Goal: Find specific page/section: Find specific page/section

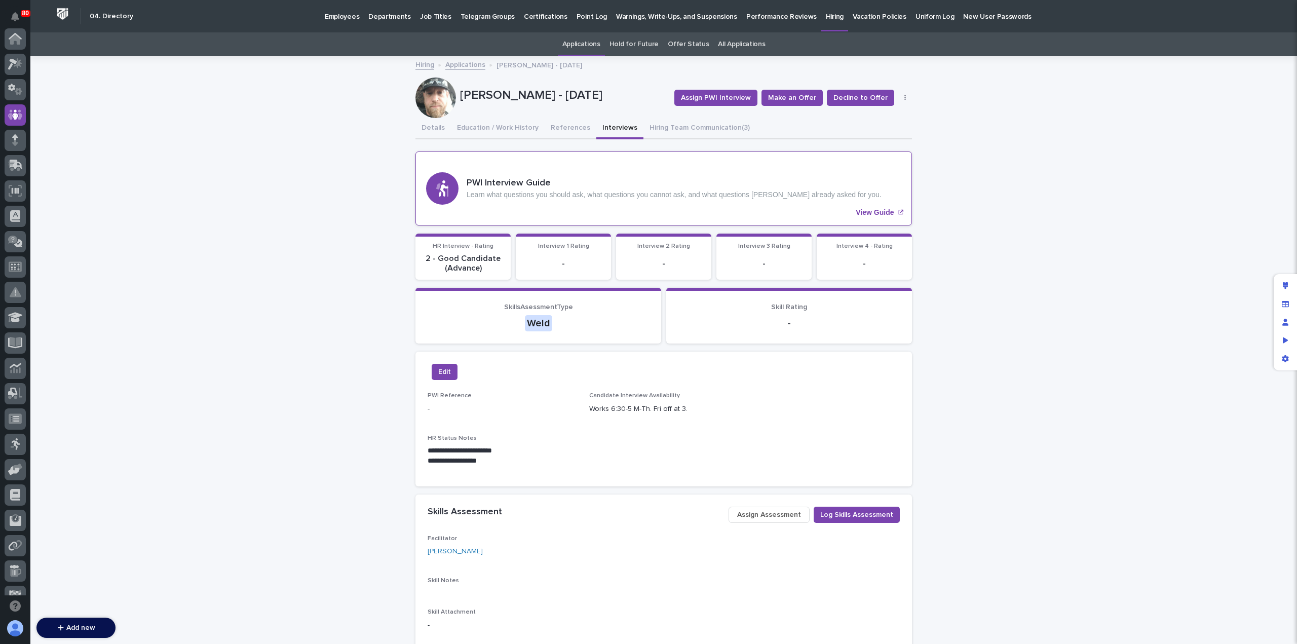
scroll to position [76, 0]
click at [460, 65] on link "Applications" at bounding box center [465, 64] width 40 height 12
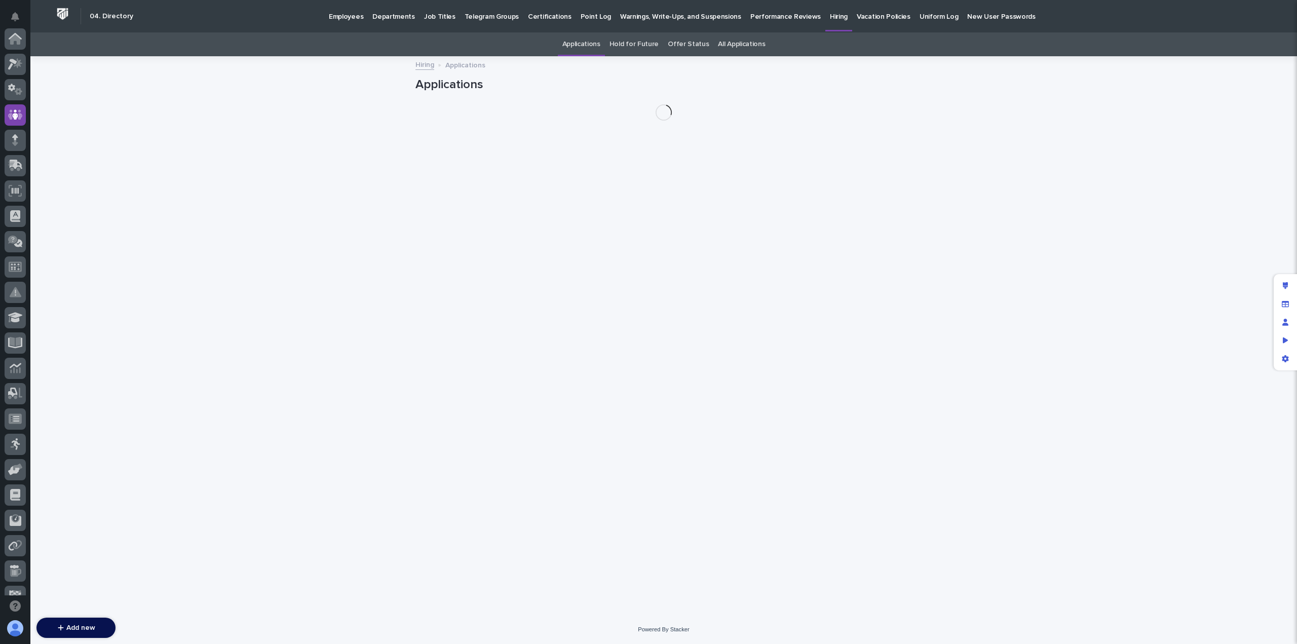
scroll to position [76, 0]
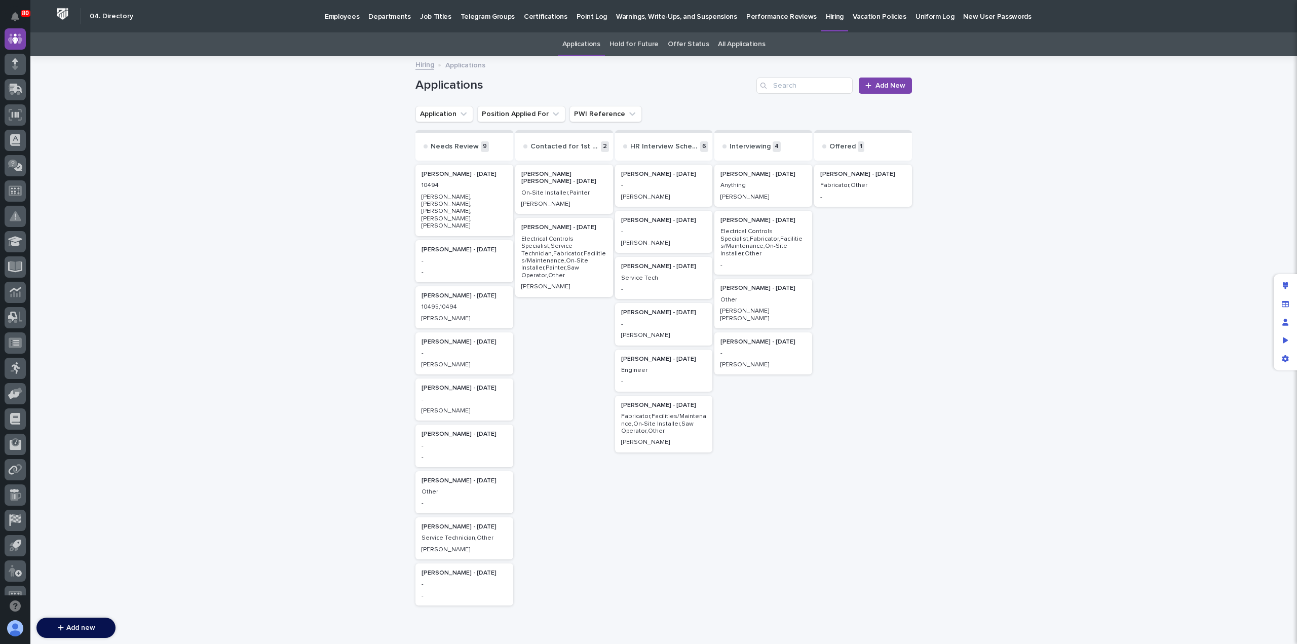
click at [346, 19] on p "Employees" at bounding box center [342, 10] width 34 height 21
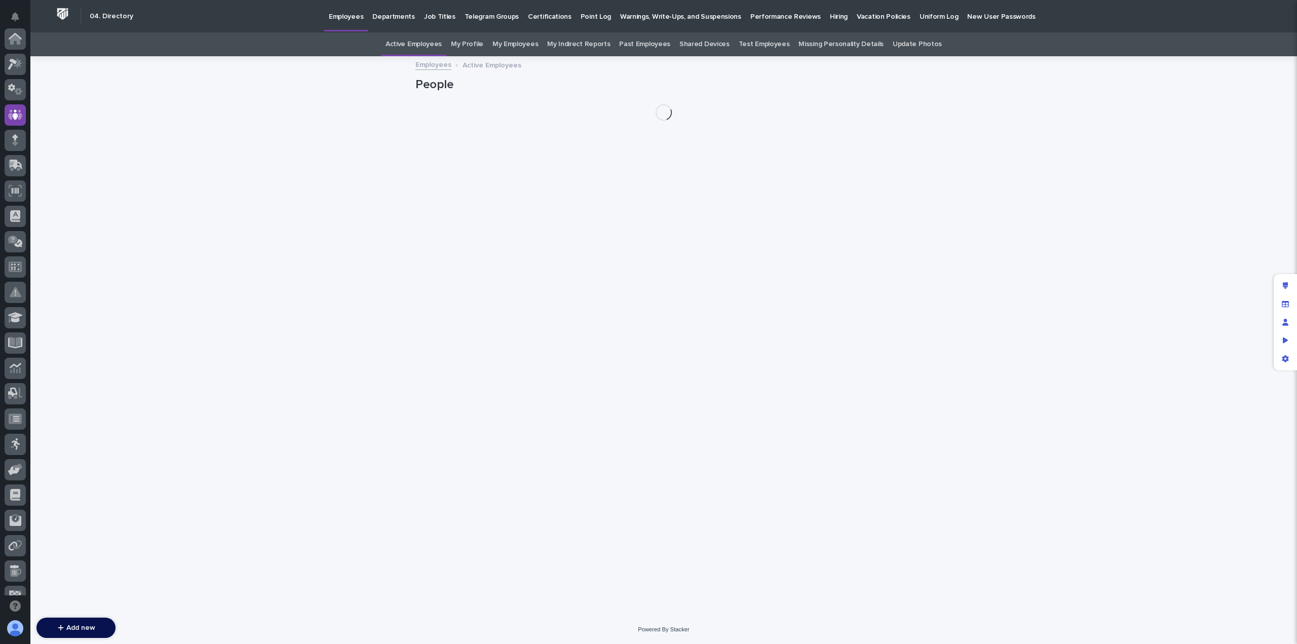
scroll to position [76, 0]
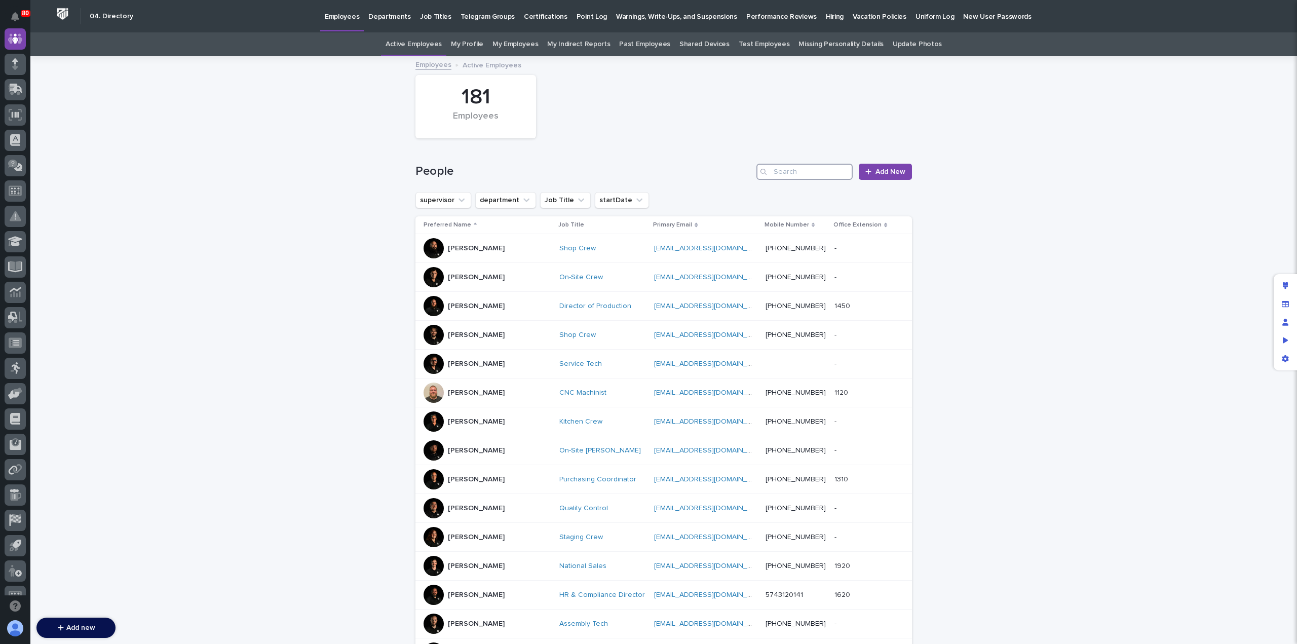
click at [798, 176] on input "Search" at bounding box center [804, 172] width 96 height 16
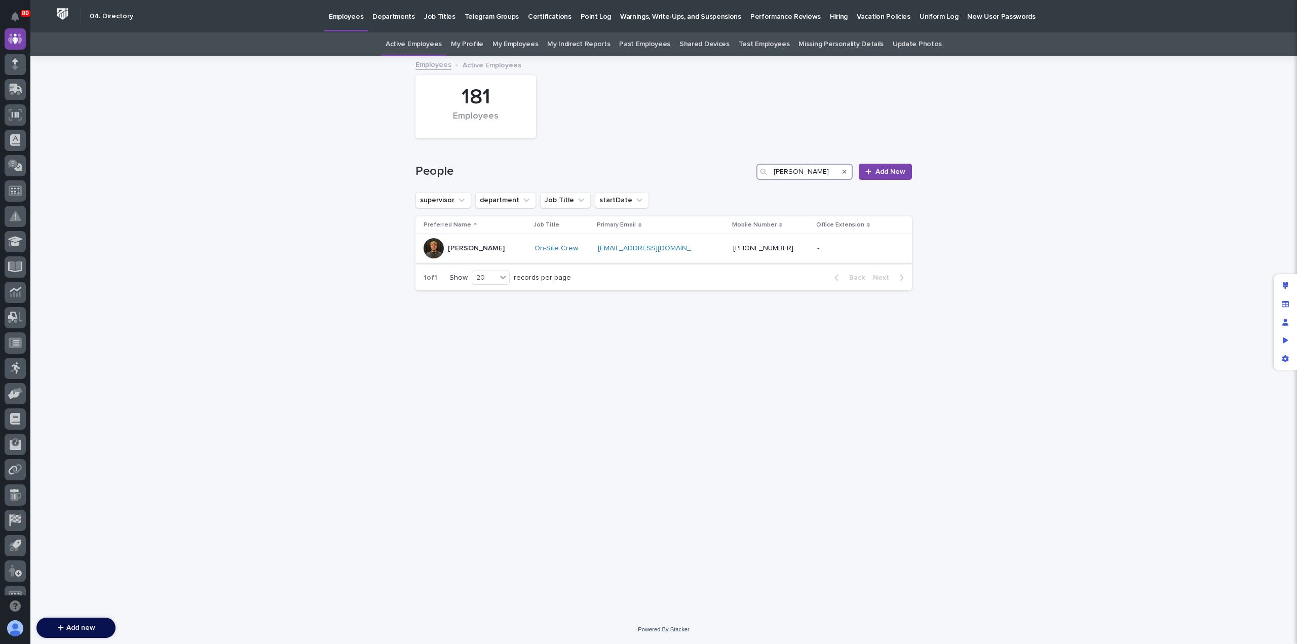
type input "[PERSON_NAME]"
click at [498, 250] on div "[PERSON_NAME]" at bounding box center [474, 248] width 103 height 20
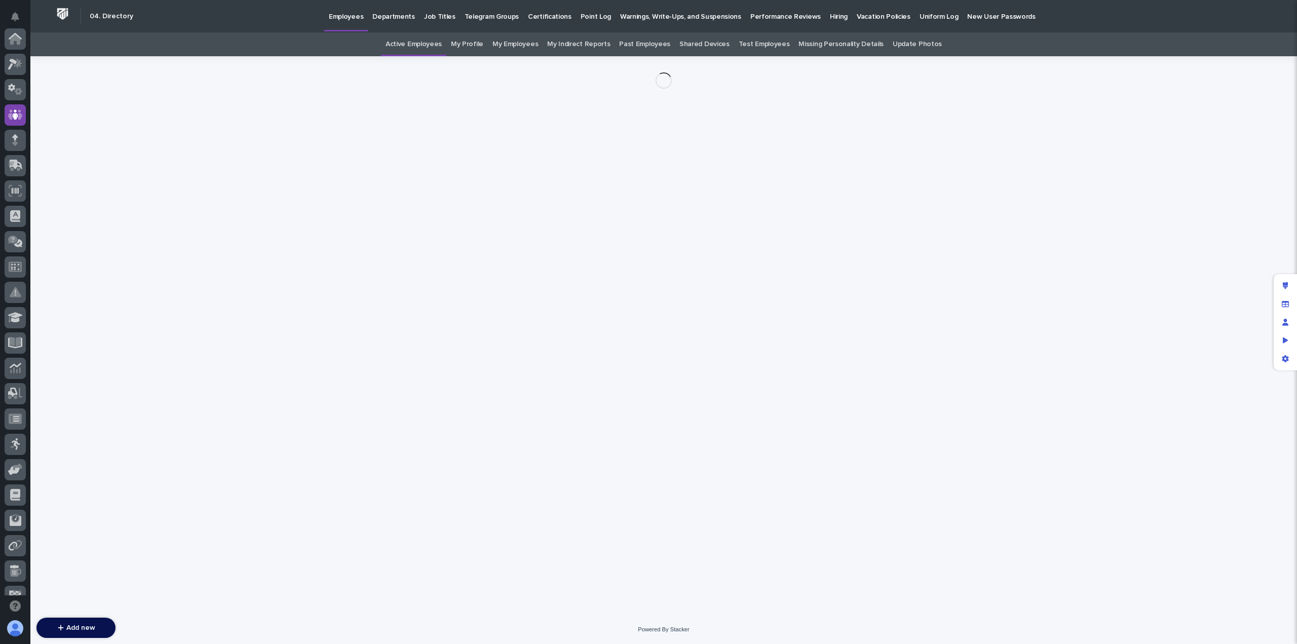
scroll to position [76, 0]
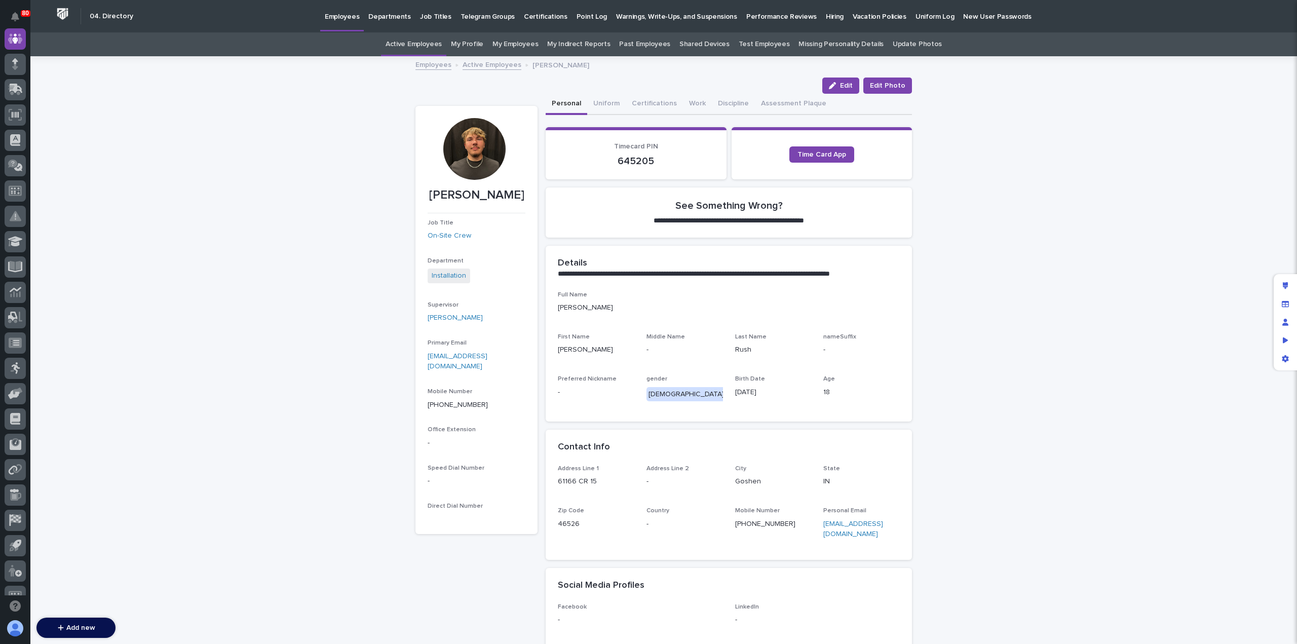
click at [493, 64] on link "Active Employees" at bounding box center [492, 64] width 59 height 12
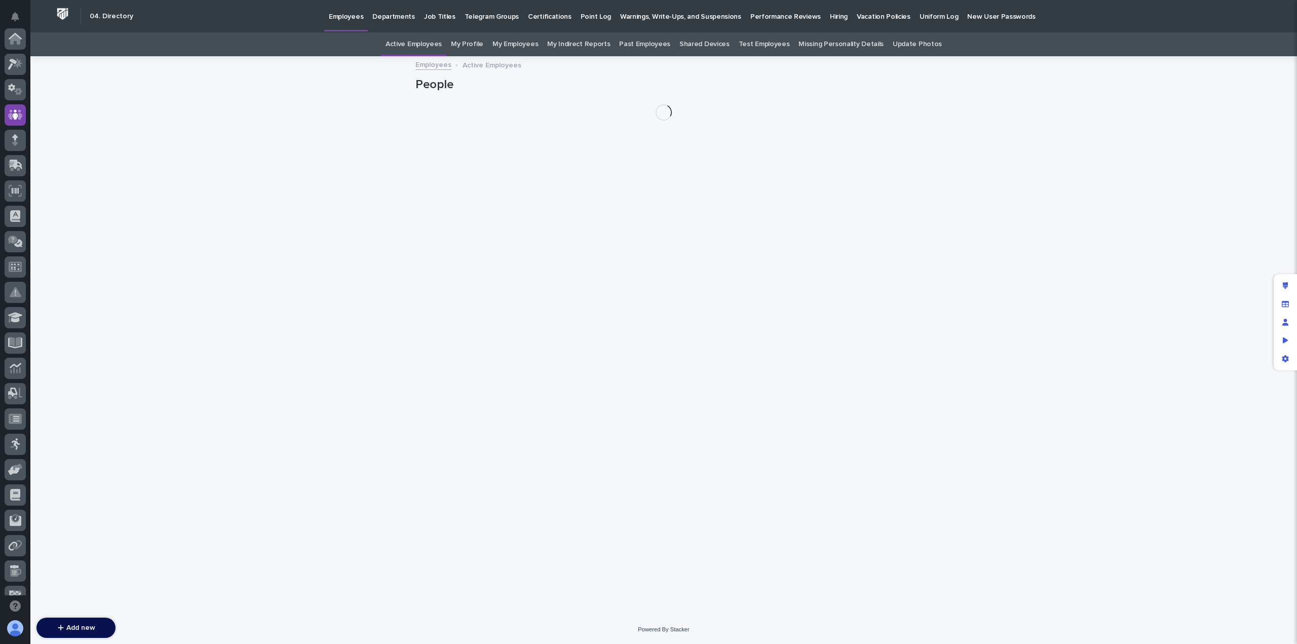
scroll to position [76, 0]
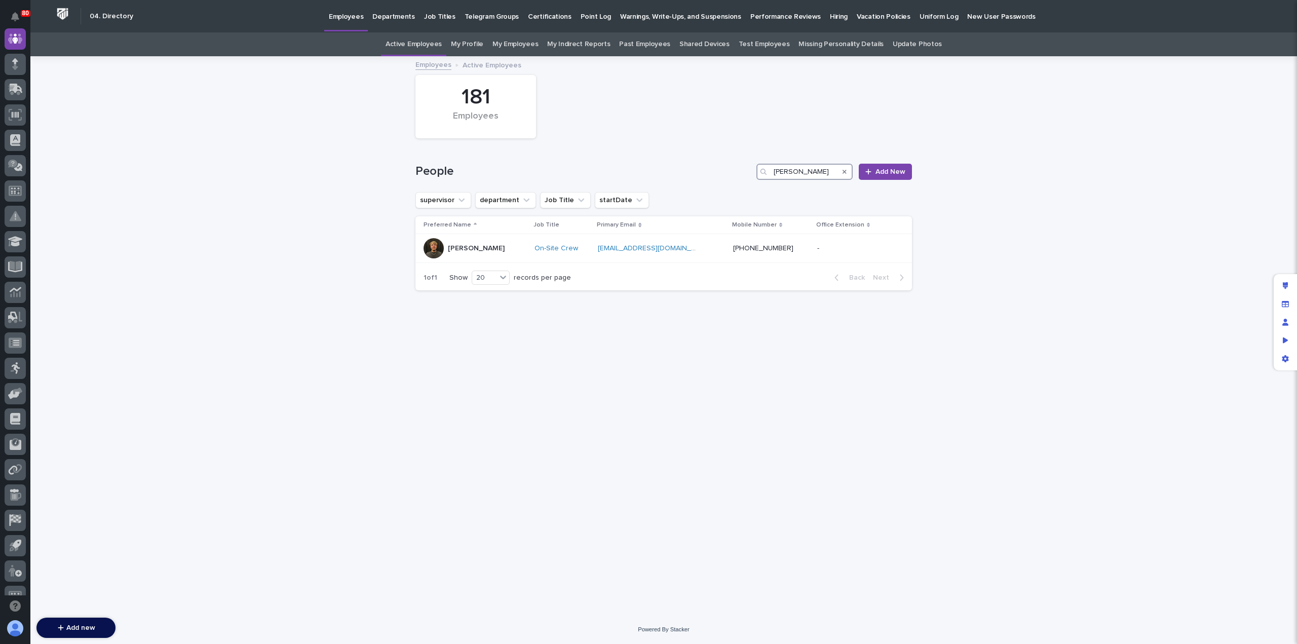
click at [790, 174] on input "[PERSON_NAME]" at bounding box center [804, 172] width 96 height 16
click at [800, 175] on input "[PERSON_NAME]" at bounding box center [804, 172] width 96 height 16
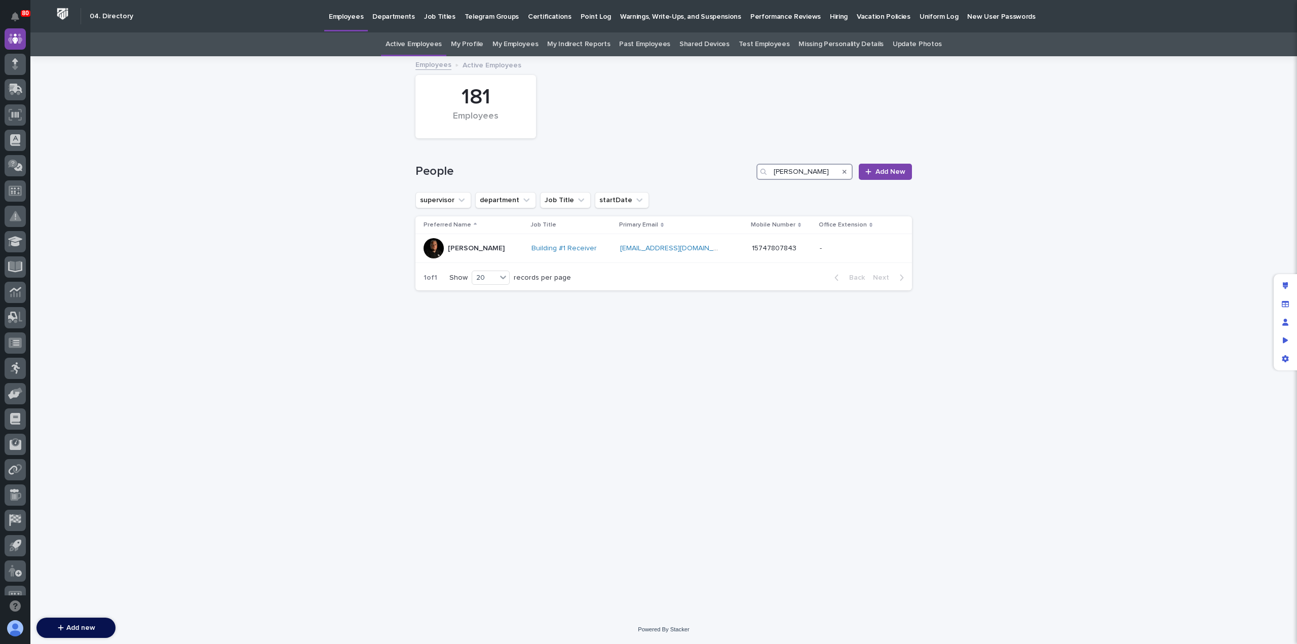
click at [798, 174] on input "[PERSON_NAME]" at bounding box center [804, 172] width 96 height 16
click at [796, 169] on input "[PERSON_NAME]" at bounding box center [804, 172] width 96 height 16
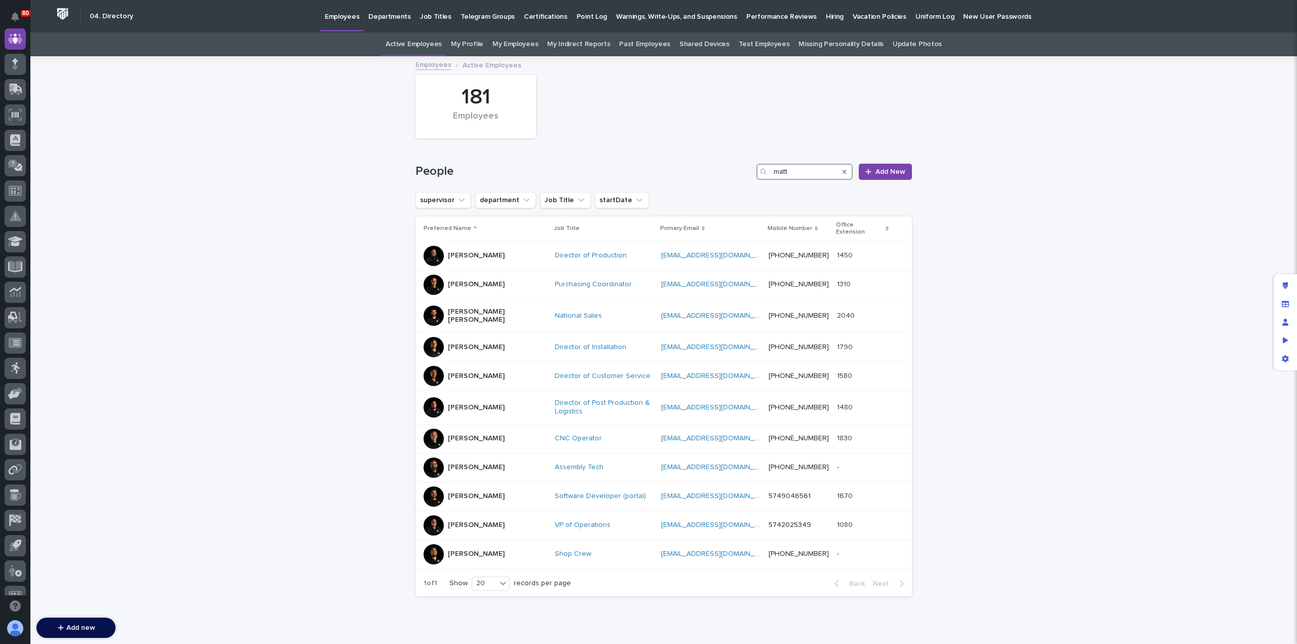
click at [777, 173] on input "matt" at bounding box center [804, 172] width 96 height 16
type input "f"
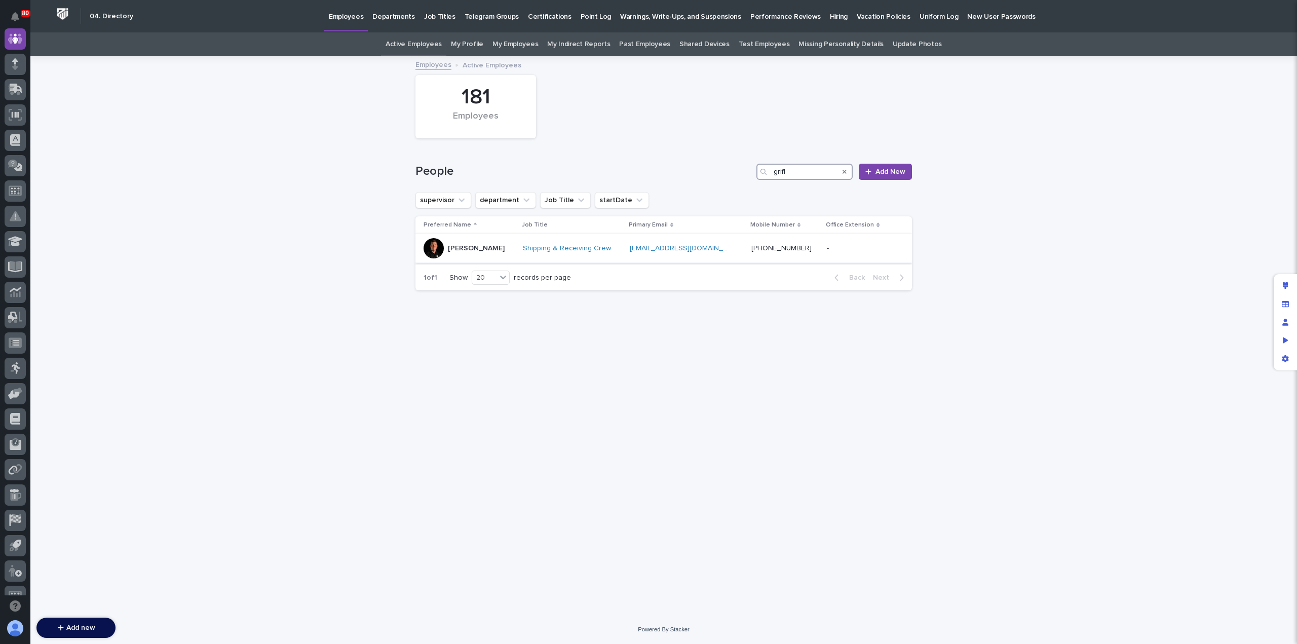
click at [802, 172] on input "grifl" at bounding box center [804, 172] width 96 height 16
click at [806, 168] on input "[PERSON_NAME]" at bounding box center [804, 172] width 96 height 16
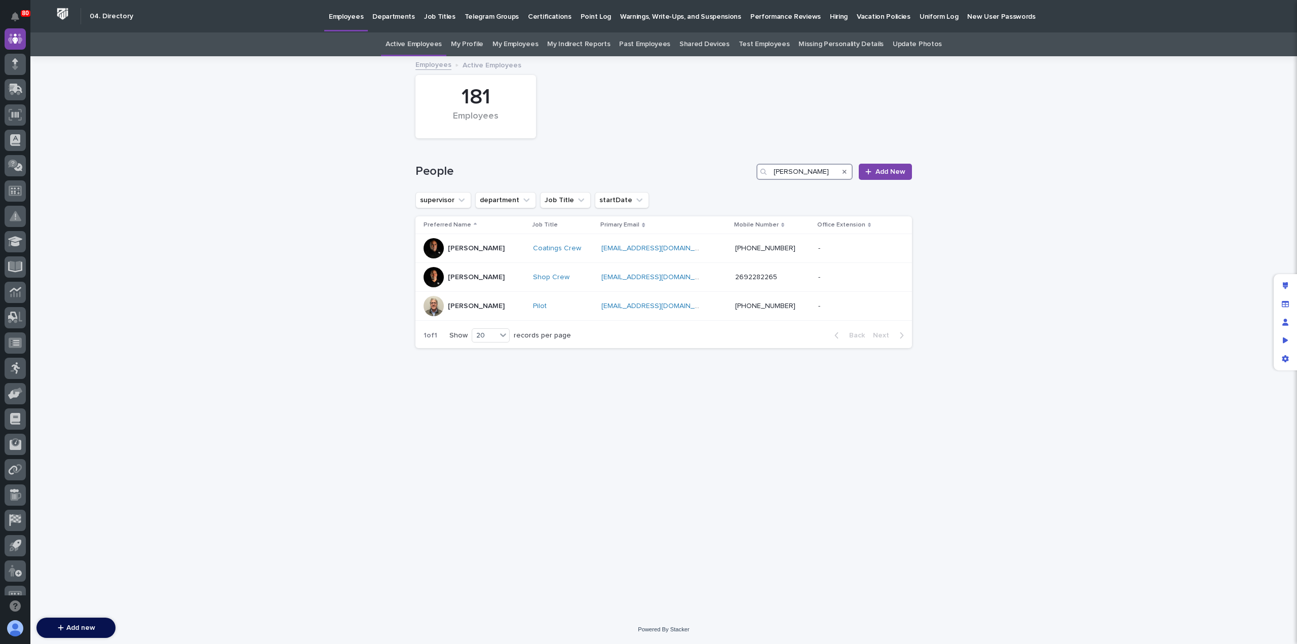
click at [792, 172] on input "[PERSON_NAME]" at bounding box center [804, 172] width 96 height 16
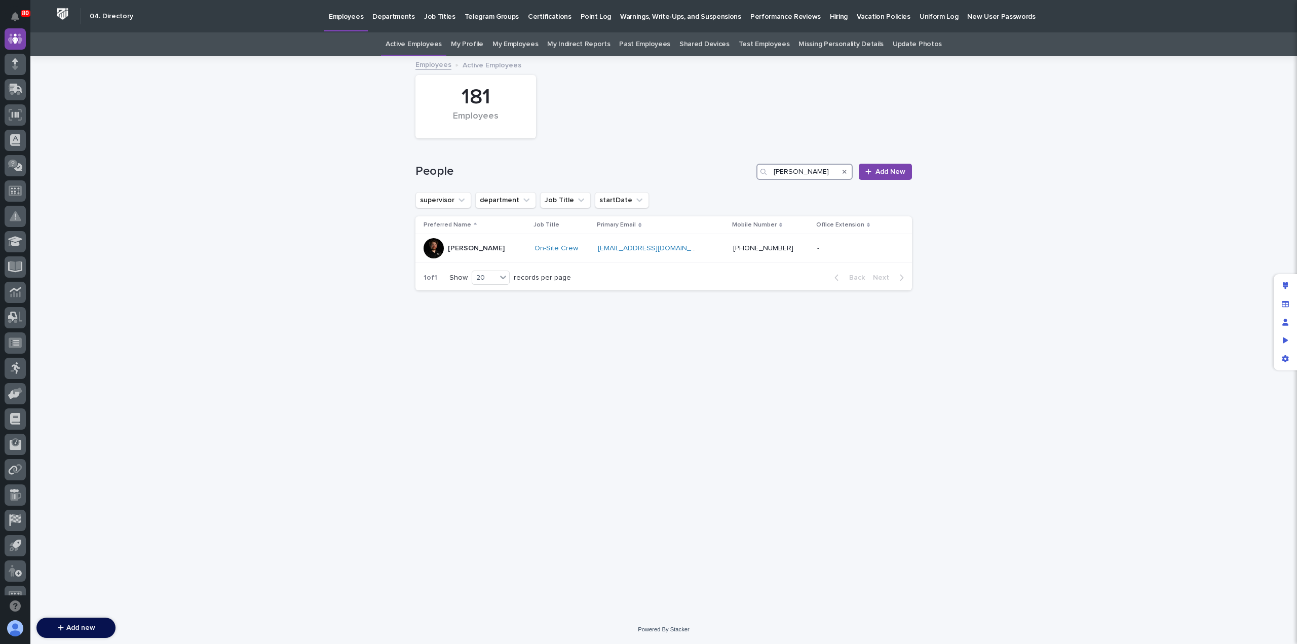
click at [814, 169] on input "[PERSON_NAME]" at bounding box center [804, 172] width 96 height 16
click at [806, 174] on input "levi" at bounding box center [804, 172] width 96 height 16
type input "[PERSON_NAME]"
